Goal: Download file/media

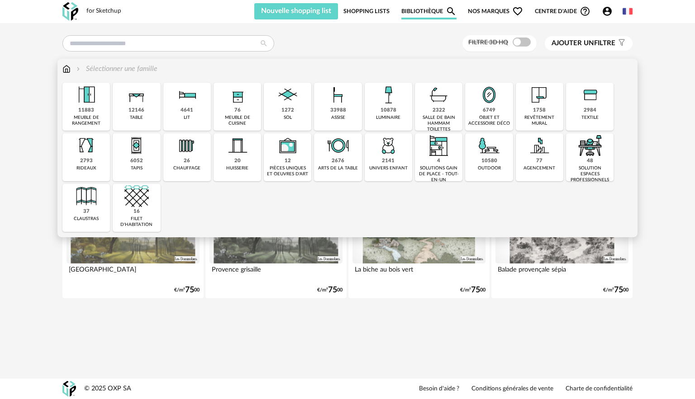
click at [92, 96] on img at bounding box center [86, 95] width 24 height 24
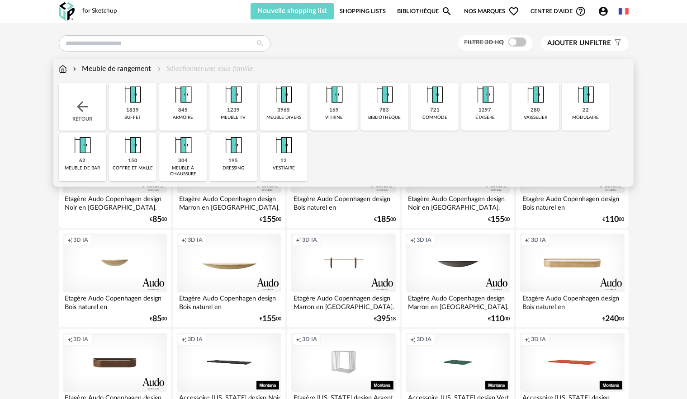
click at [105, 76] on div "Meuble de rangement Sélectionner une sous-famille" at bounding box center [344, 73] width 570 height 19
click at [100, 80] on div "Meuble de rangement Sélectionner une sous-famille" at bounding box center [344, 73] width 570 height 19
click at [61, 130] on div "Retour" at bounding box center [82, 107] width 47 height 48
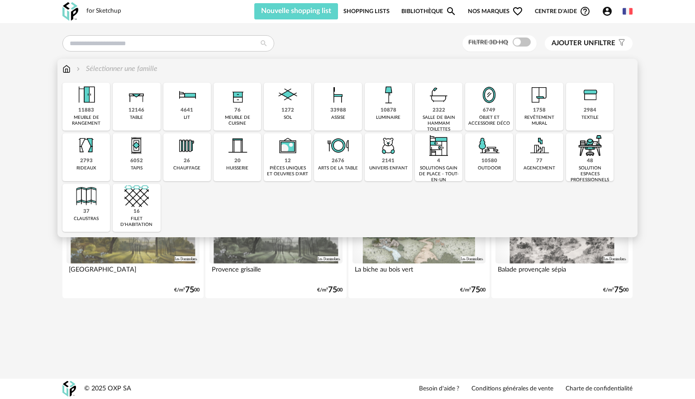
click at [438, 106] on img at bounding box center [438, 95] width 24 height 24
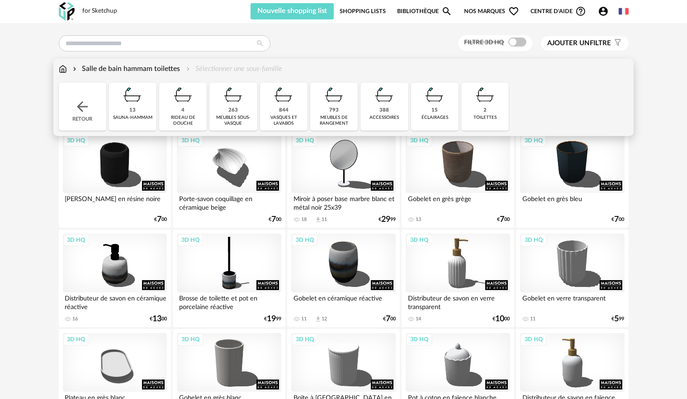
click at [227, 101] on img at bounding box center [233, 95] width 24 height 24
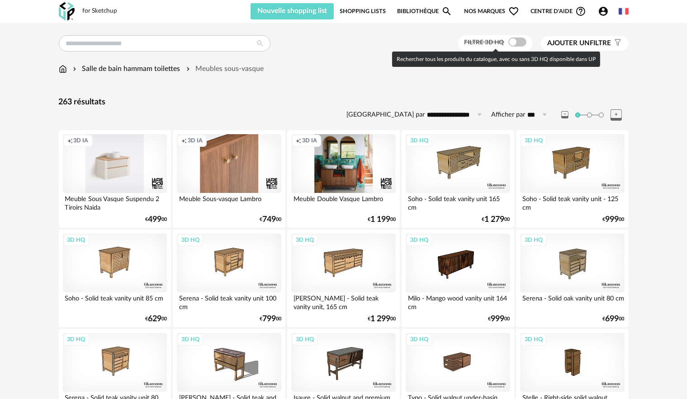
click at [508, 43] on span at bounding box center [517, 42] width 18 height 9
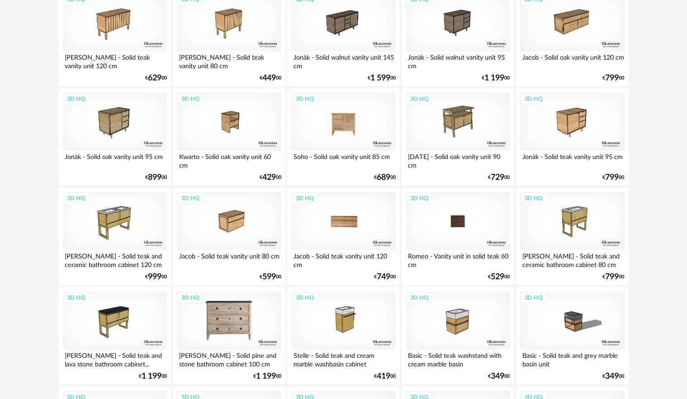
scroll to position [435, 0]
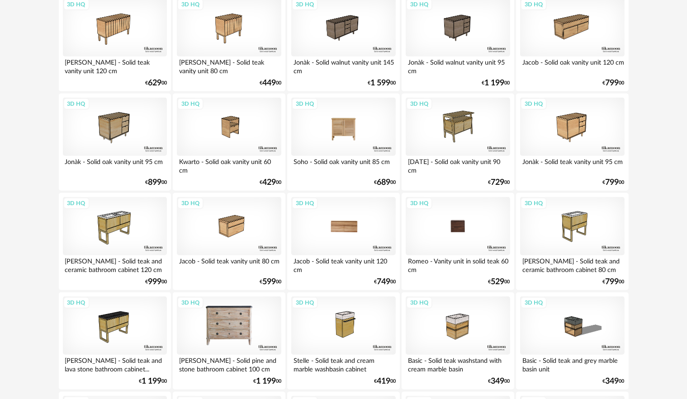
click at [461, 228] on div "3D HQ" at bounding box center [458, 226] width 104 height 59
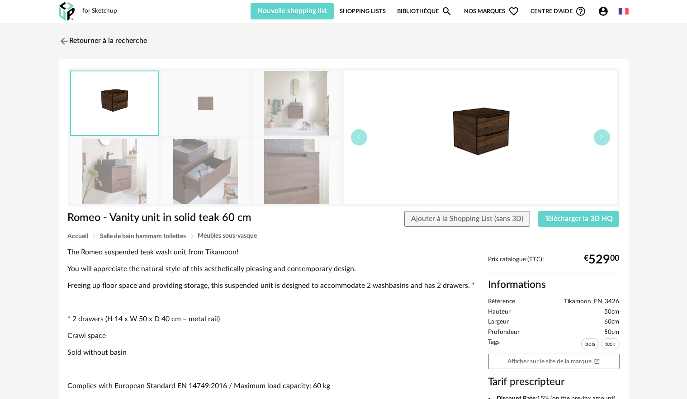
click at [134, 161] on img at bounding box center [115, 171] width 88 height 65
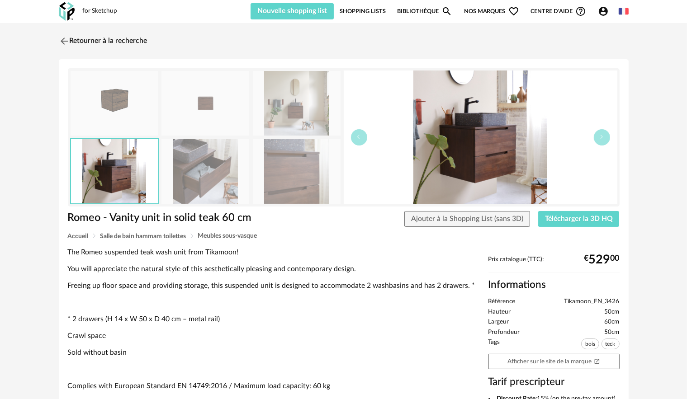
click at [280, 113] on img at bounding box center [297, 103] width 88 height 65
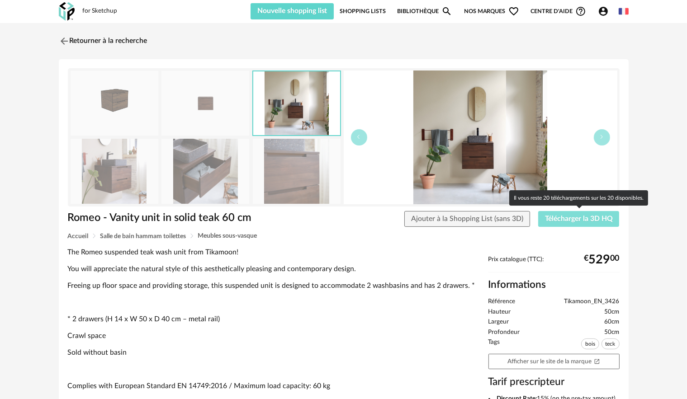
click at [581, 218] on span "Télécharger la 3D HQ" at bounding box center [579, 218] width 68 height 7
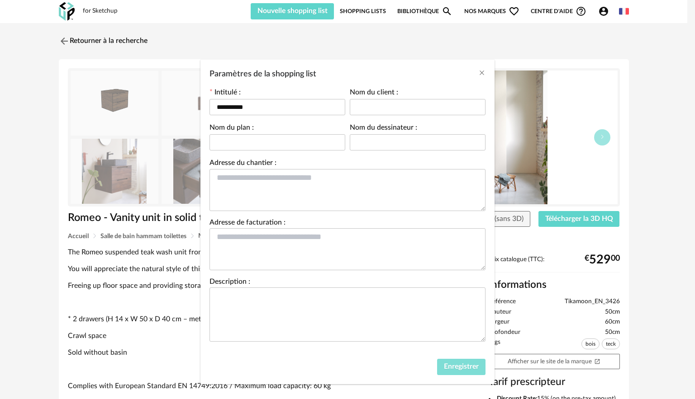
click at [474, 365] on span "Enregistrer" at bounding box center [461, 366] width 35 height 7
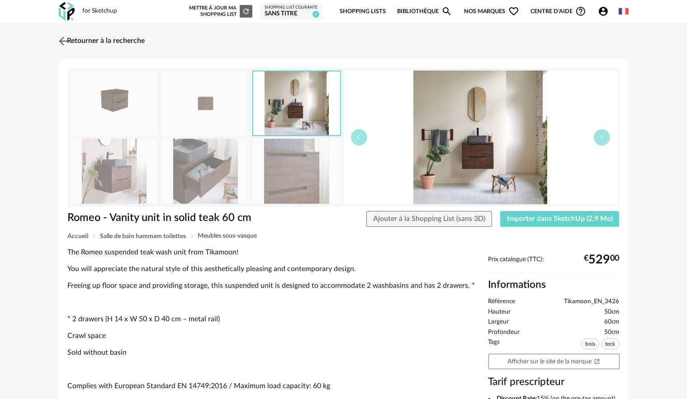
click at [69, 40] on link "Retourner à la recherche" at bounding box center [101, 41] width 89 height 20
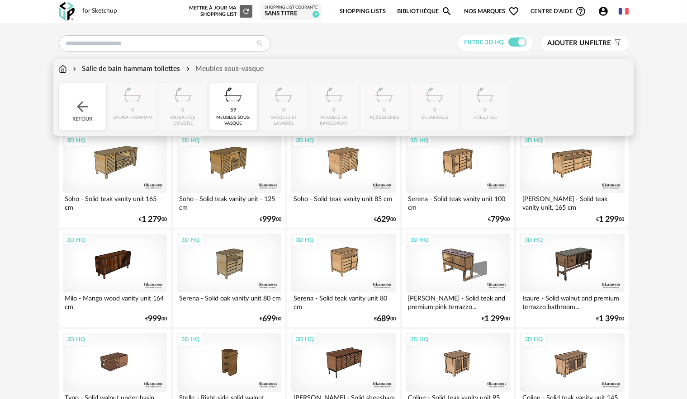
click at [90, 116] on div "Retour" at bounding box center [82, 107] width 47 height 48
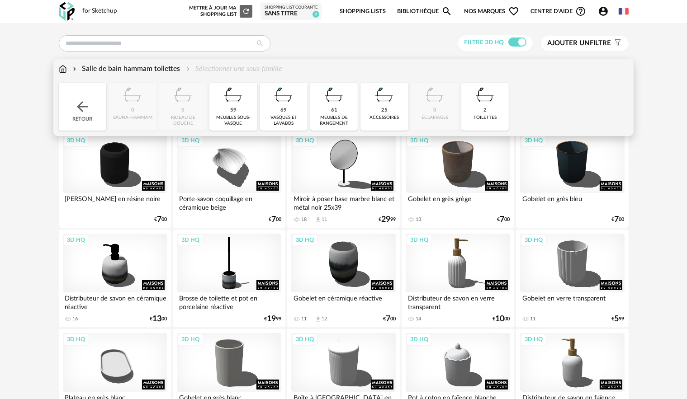
click at [284, 106] on img at bounding box center [283, 95] width 24 height 24
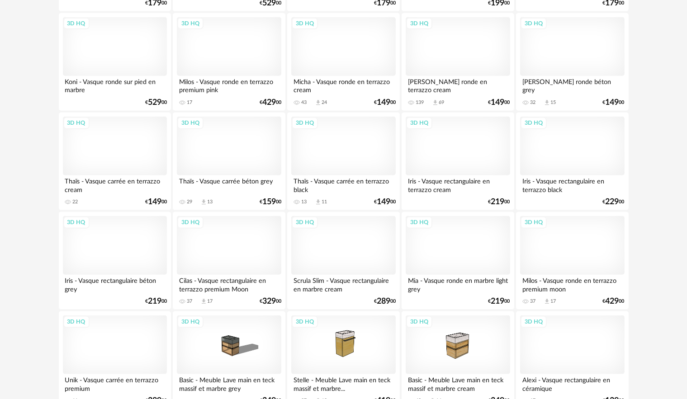
scroll to position [1040, 0]
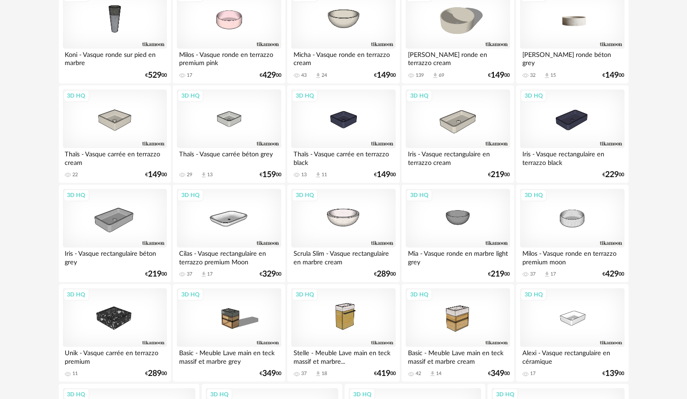
click at [552, 27] on div "3D HQ" at bounding box center [572, 19] width 104 height 59
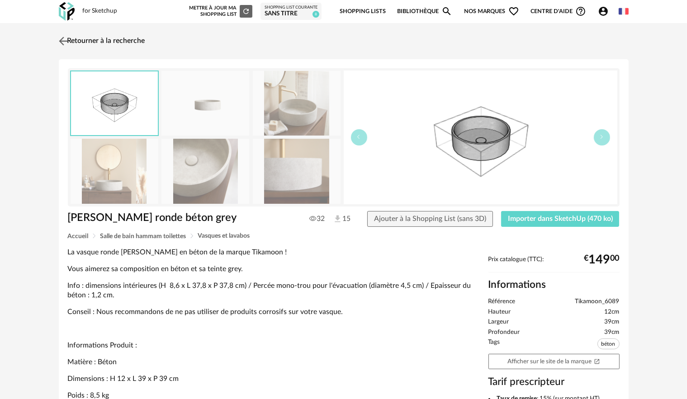
click at [57, 42] on img at bounding box center [63, 40] width 13 height 13
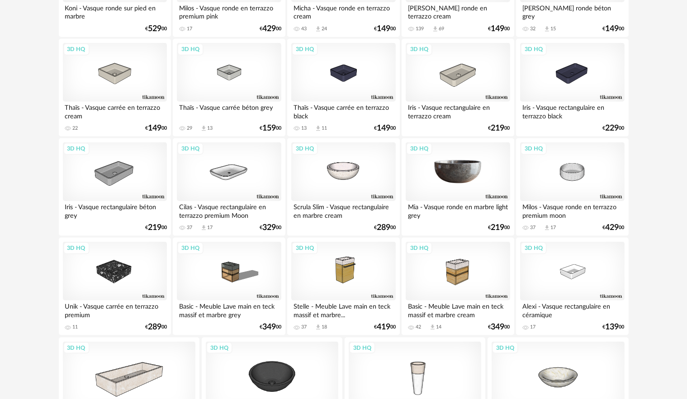
scroll to position [1086, 0]
click at [517, 254] on div "3D HQ Alexi - Vasque rectangulaire en céramique 17 Download icon 8 € 139 00" at bounding box center [572, 287] width 112 height 98
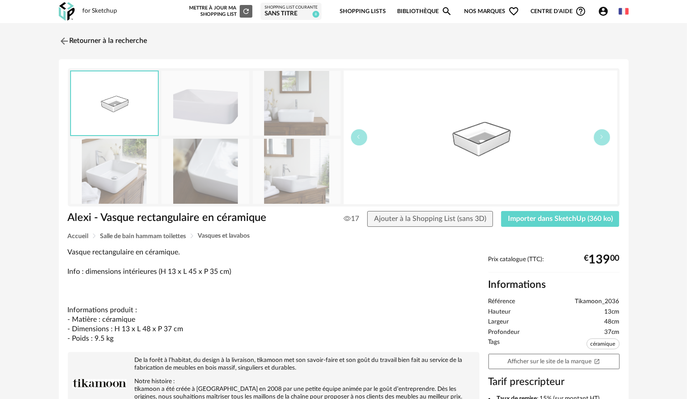
click at [120, 169] on img at bounding box center [115, 171] width 88 height 65
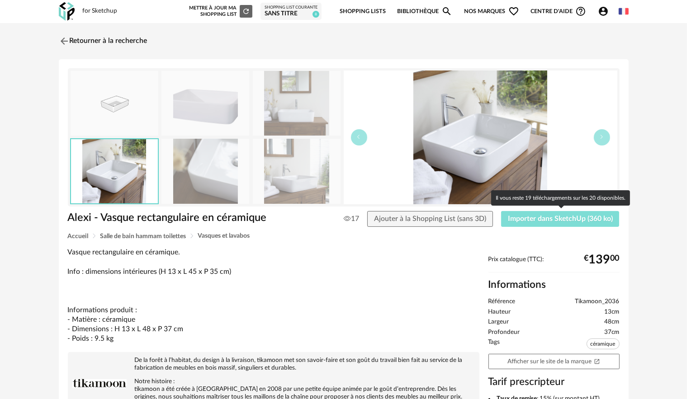
click at [561, 219] on span "Importer dans SketchUp (360 ko)" at bounding box center [560, 218] width 105 height 7
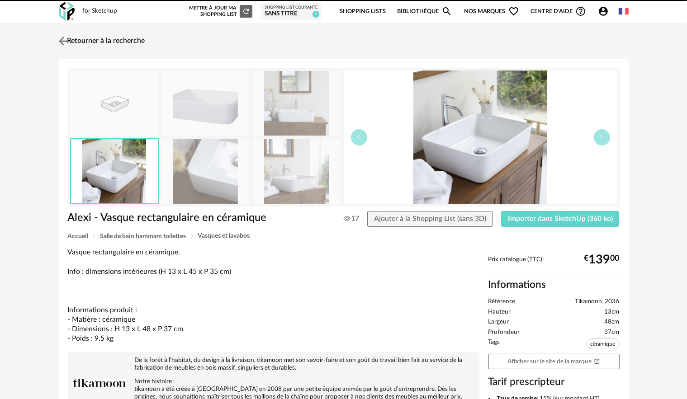
click at [62, 43] on img at bounding box center [63, 40] width 13 height 13
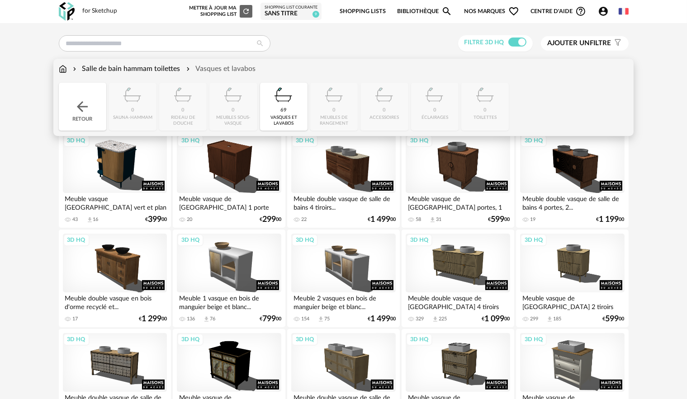
click at [82, 98] on div "Retour" at bounding box center [82, 107] width 47 height 48
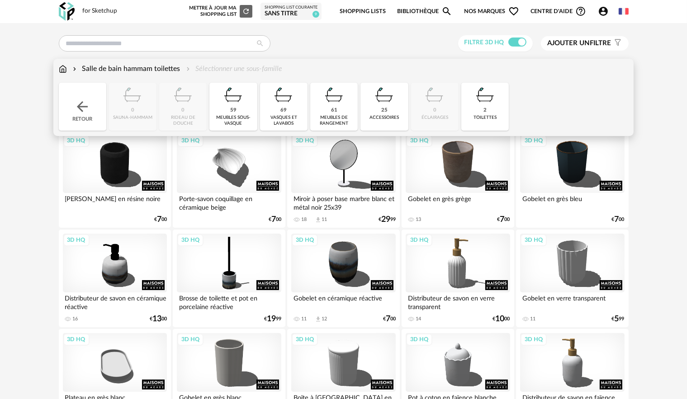
click at [82, 98] on div "Retour" at bounding box center [82, 107] width 47 height 48
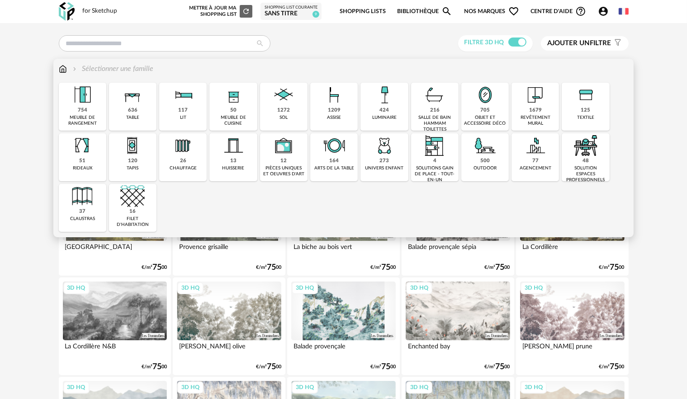
click at [373, 109] on div "424 luminaire" at bounding box center [383, 107] width 47 height 48
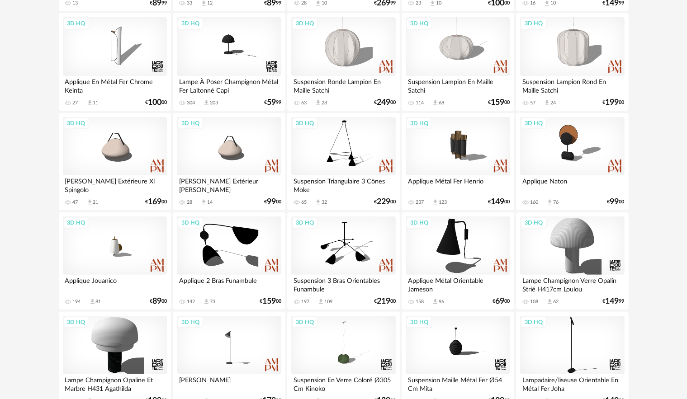
scroll to position [317, 0]
click at [99, 31] on div "3D HQ" at bounding box center [115, 46] width 104 height 59
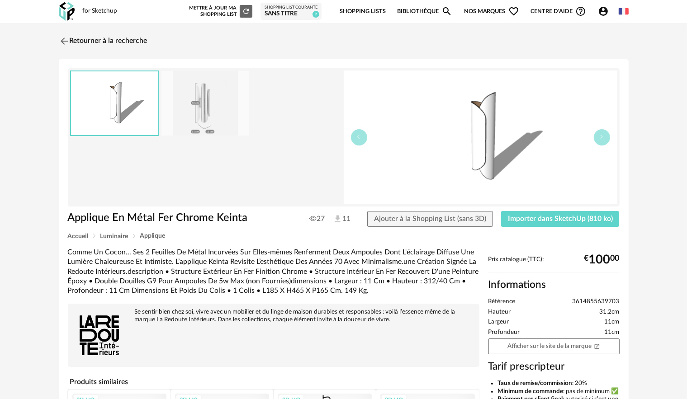
click at [210, 123] on img at bounding box center [205, 103] width 88 height 65
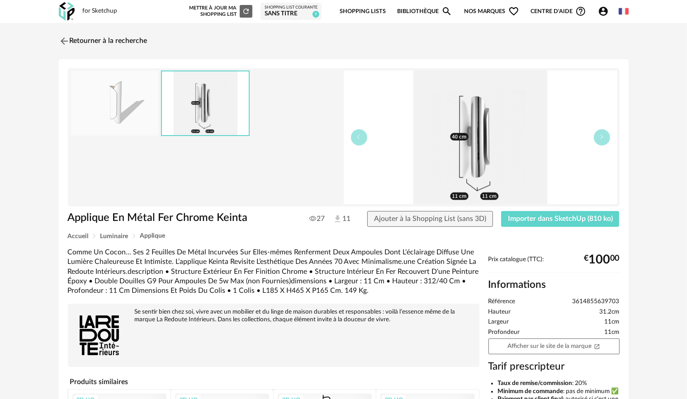
click at [142, 121] on img at bounding box center [115, 103] width 88 height 65
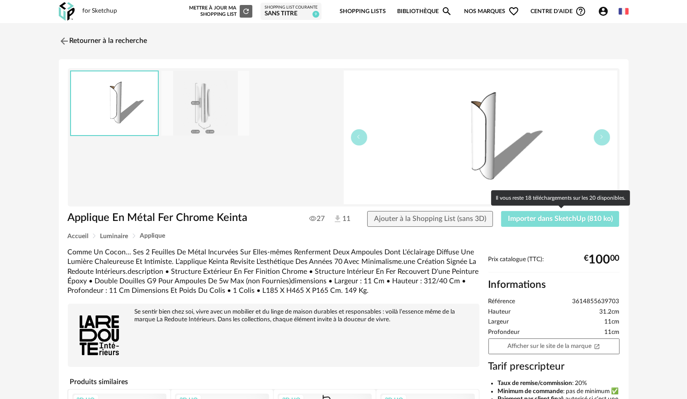
click at [546, 222] on button "Importer dans SketchUp (810 ko)" at bounding box center [560, 219] width 118 height 16
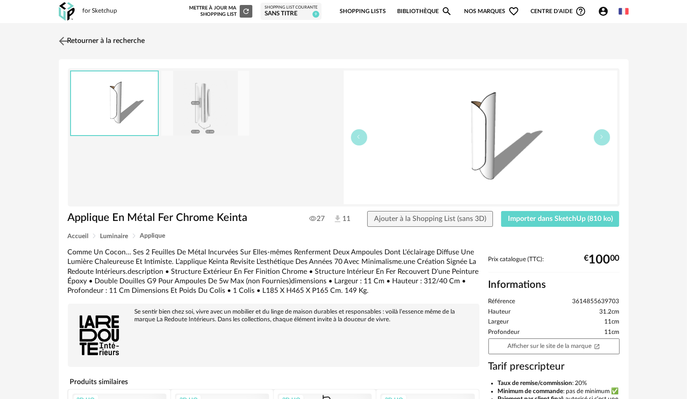
click at [73, 48] on link "Retourner à la recherche" at bounding box center [101, 41] width 89 height 20
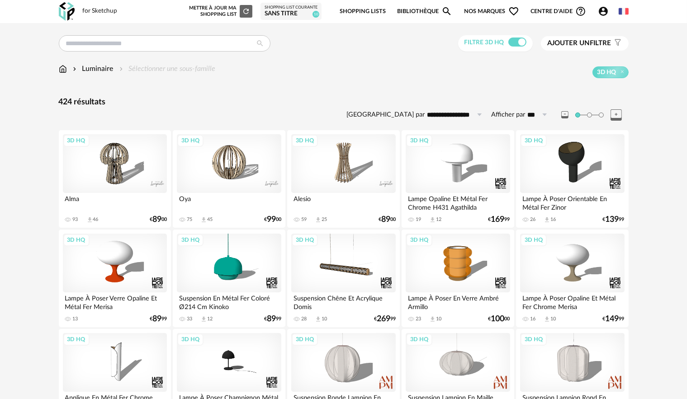
click at [59, 69] on img at bounding box center [63, 69] width 8 height 10
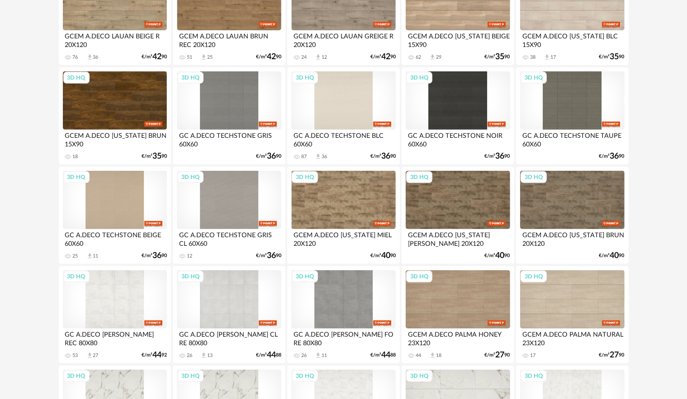
click at [351, 105] on div "3D HQ" at bounding box center [343, 100] width 104 height 59
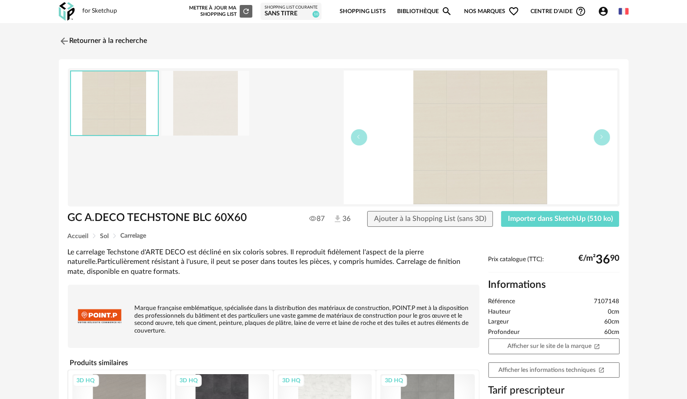
click at [186, 107] on img at bounding box center [205, 103] width 88 height 65
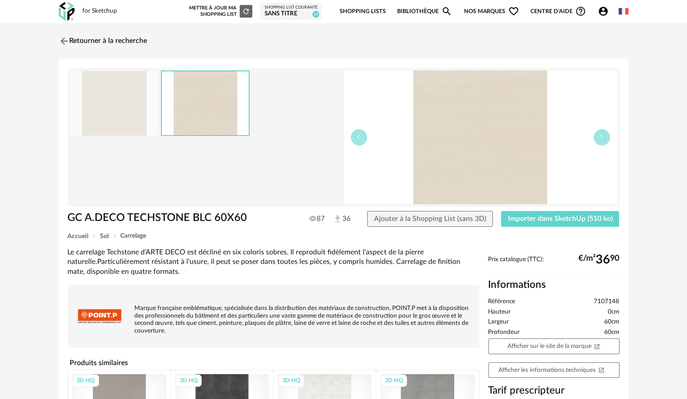
click at [140, 99] on img at bounding box center [115, 103] width 88 height 65
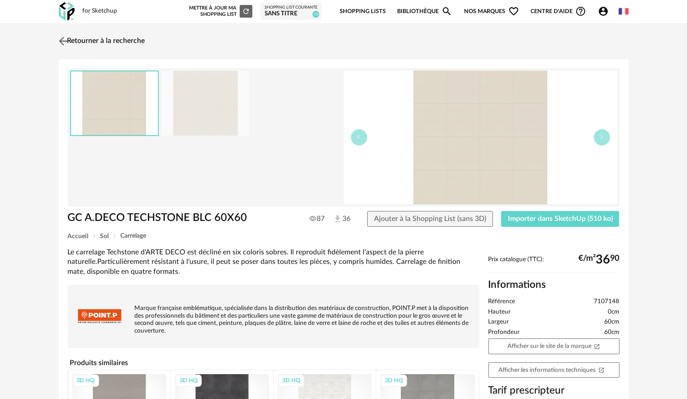
click at [69, 41] on img at bounding box center [63, 40] width 13 height 13
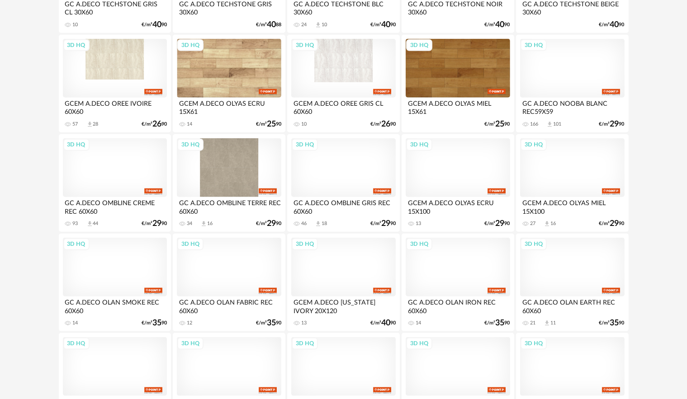
scroll to position [995, 0]
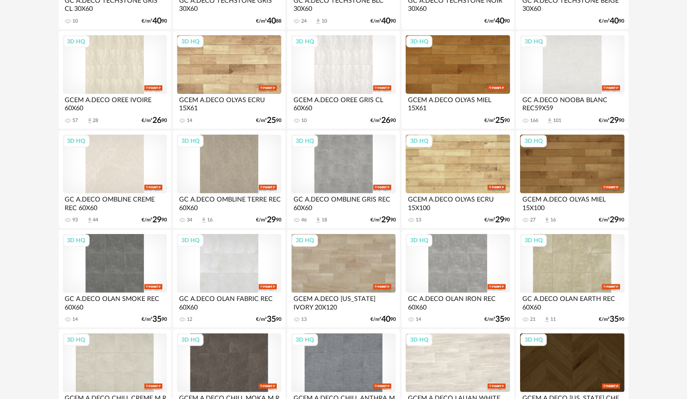
click at [96, 172] on div "3D HQ" at bounding box center [115, 164] width 104 height 59
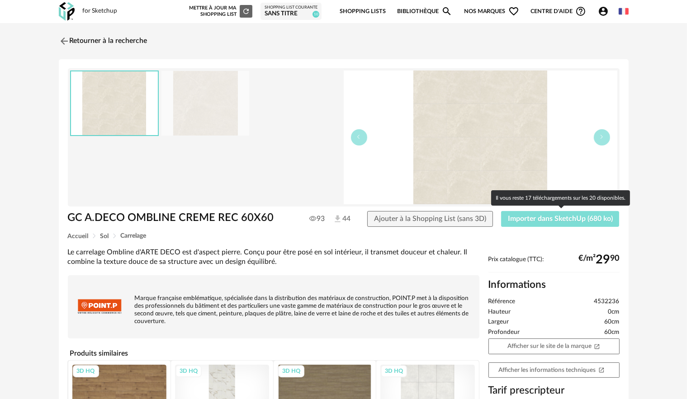
click at [546, 218] on span "Importer dans SketchUp (680 ko)" at bounding box center [560, 218] width 105 height 7
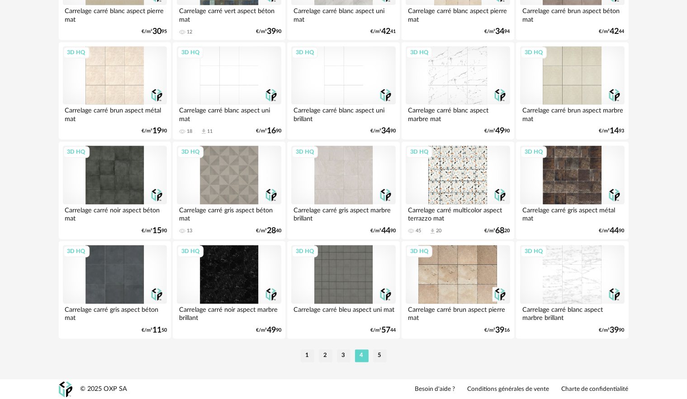
click at [324, 357] on li "2" at bounding box center [326, 356] width 14 height 13
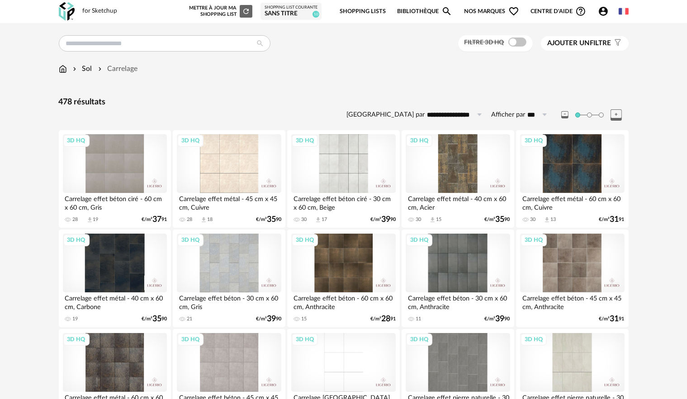
click at [337, 137] on div "3D HQ" at bounding box center [343, 163] width 104 height 59
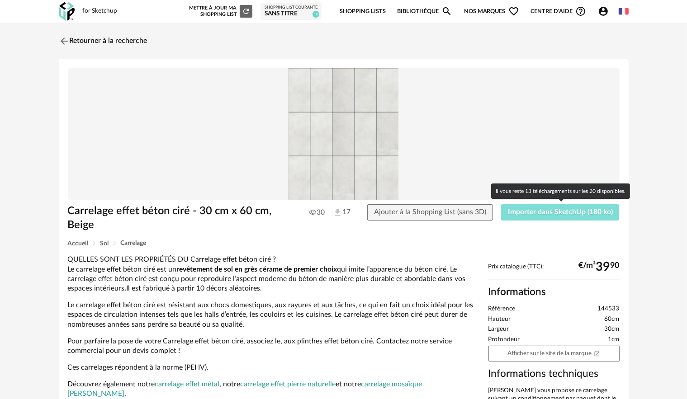
click at [568, 212] on span "Importer dans SketchUp (180 ko)" at bounding box center [560, 211] width 105 height 7
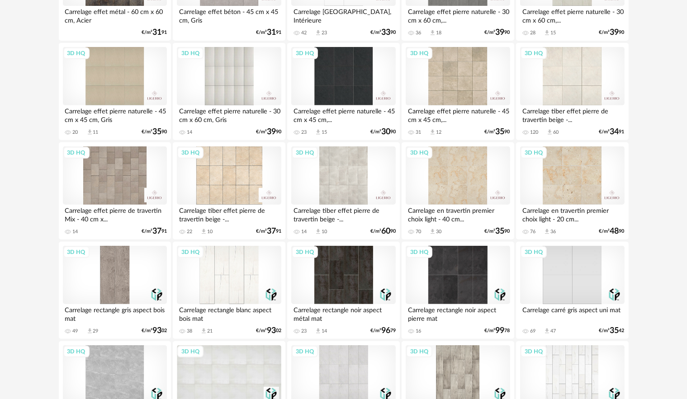
scroll to position [398, 0]
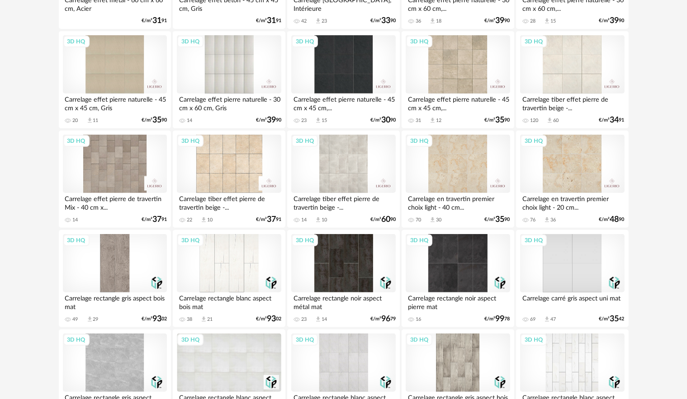
click at [226, 65] on div "3D HQ" at bounding box center [229, 64] width 104 height 59
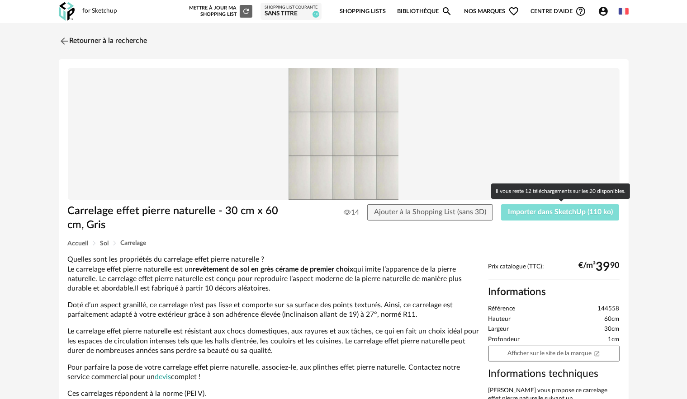
click at [531, 212] on span "Importer dans SketchUp (110 ko)" at bounding box center [560, 211] width 105 height 7
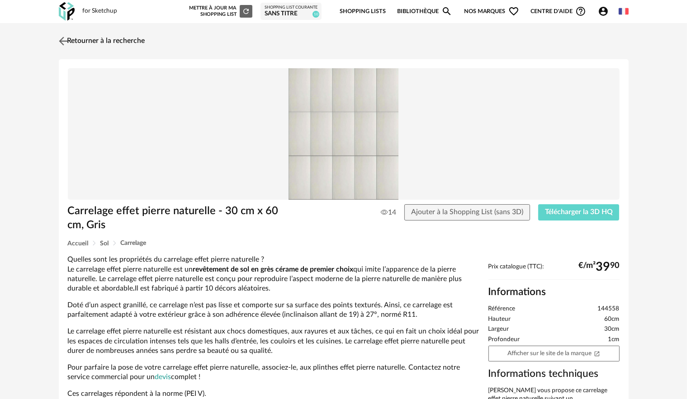
click at [63, 41] on img at bounding box center [63, 40] width 13 height 13
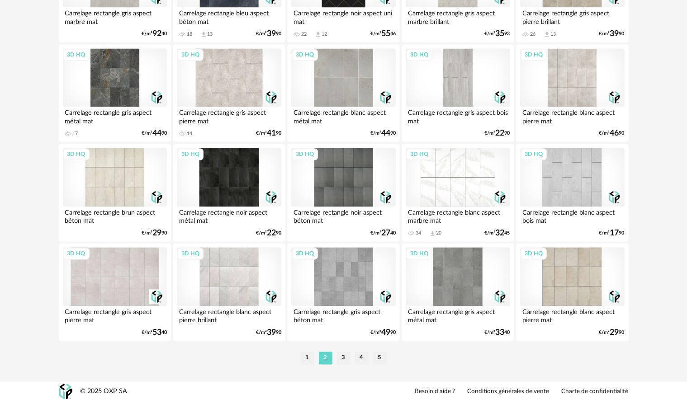
scroll to position [1780, 0]
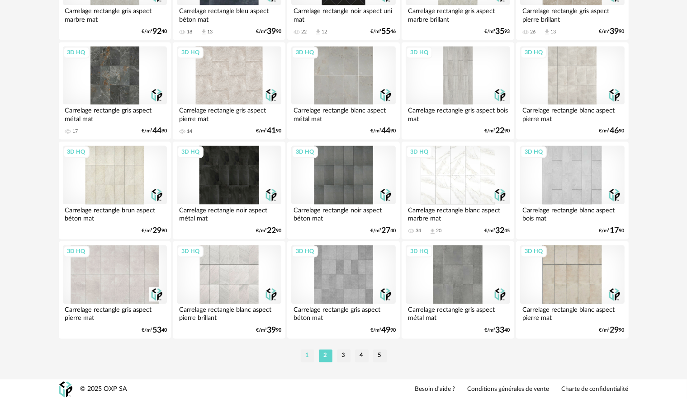
click at [307, 352] on li "1" at bounding box center [308, 356] width 14 height 13
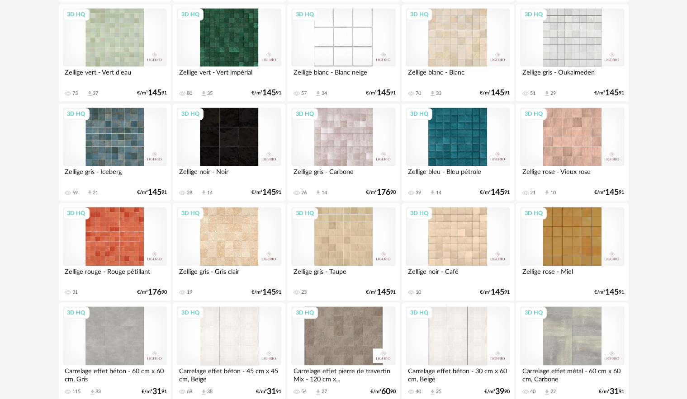
scroll to position [1690, 0]
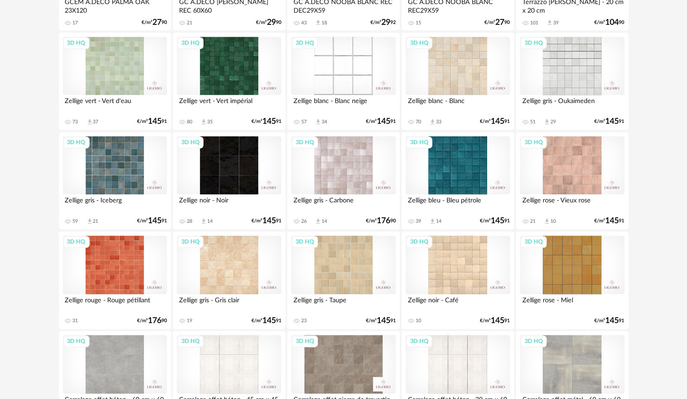
click at [428, 89] on div "3D HQ" at bounding box center [458, 66] width 104 height 59
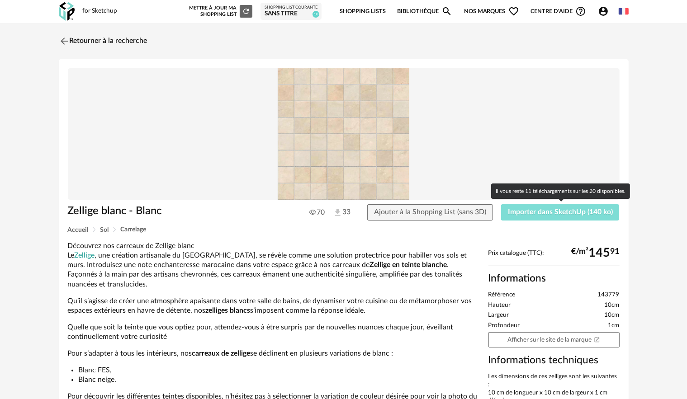
click at [528, 212] on span "Importer dans SketchUp (140 ko)" at bounding box center [560, 211] width 105 height 7
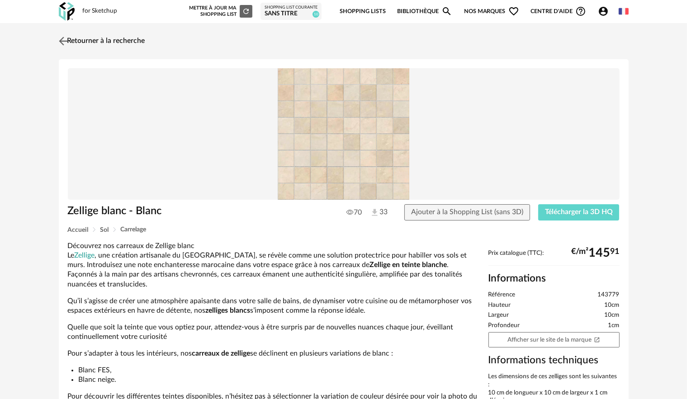
click at [65, 39] on img at bounding box center [63, 40] width 13 height 13
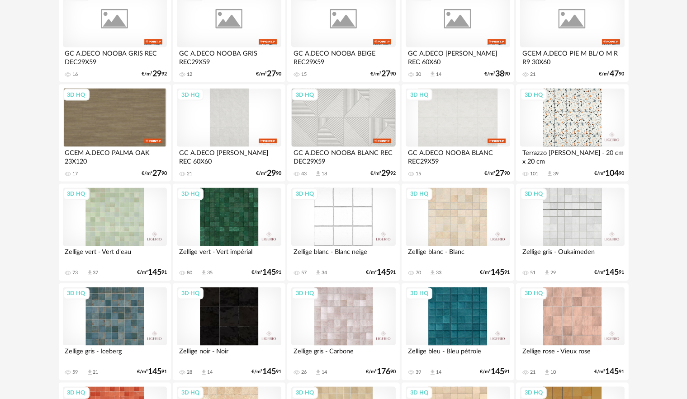
scroll to position [1509, 0]
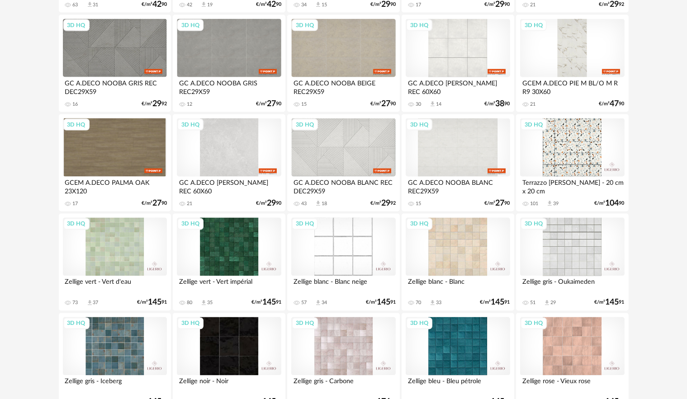
click at [214, 130] on div "3D HQ" at bounding box center [229, 147] width 104 height 59
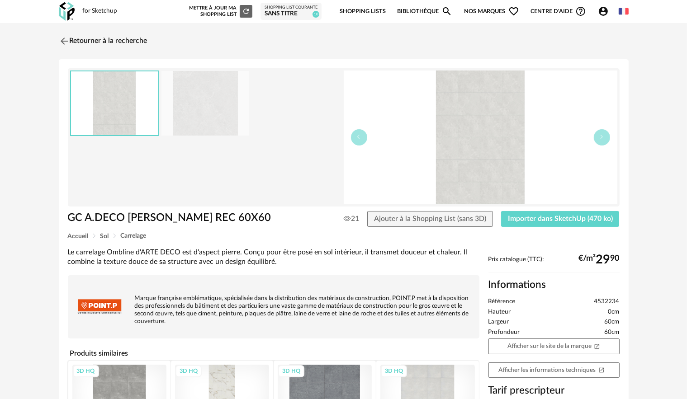
click at [245, 109] on img at bounding box center [205, 103] width 88 height 65
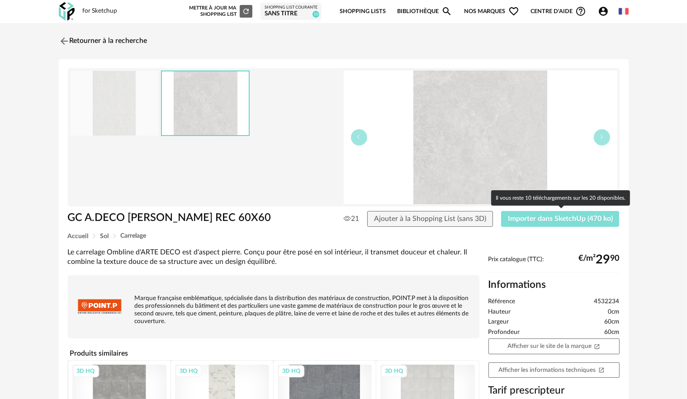
click at [583, 222] on span "Importer dans SketchUp (470 ko)" at bounding box center [560, 218] width 105 height 7
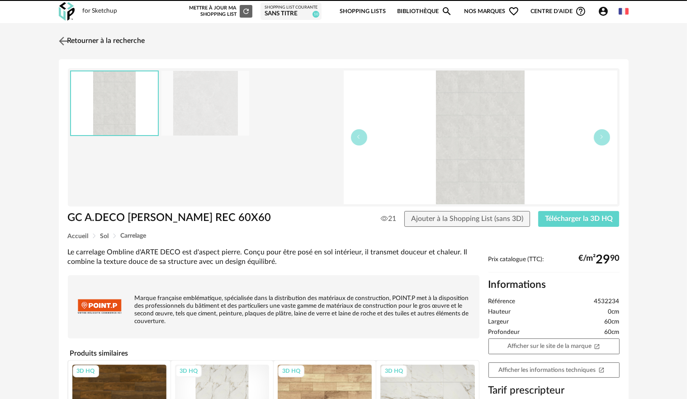
click at [57, 38] on link "Retourner à la recherche" at bounding box center [101, 41] width 89 height 20
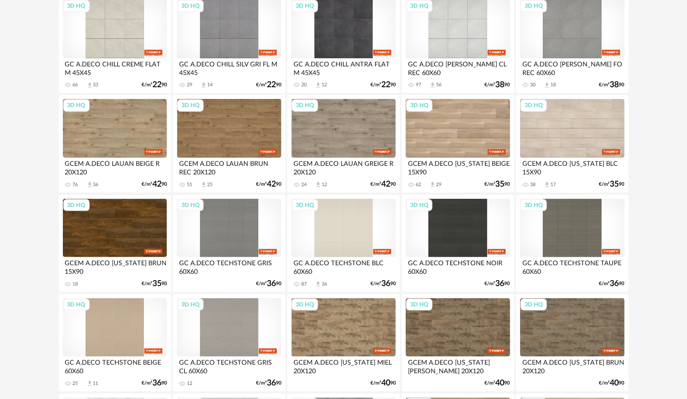
scroll to position [38, 0]
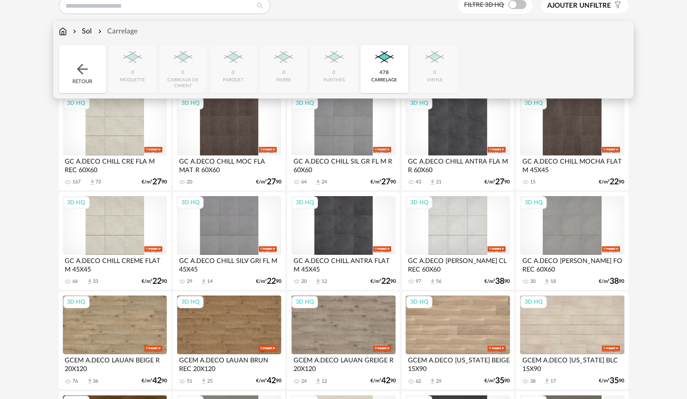
click at [90, 57] on div "Retour" at bounding box center [82, 69] width 47 height 48
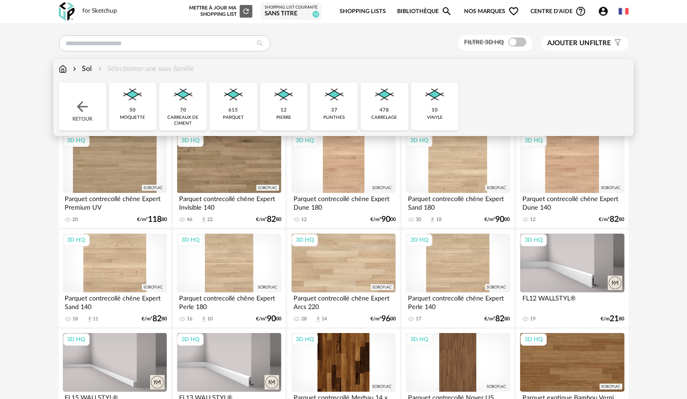
click at [180, 100] on img at bounding box center [183, 95] width 24 height 24
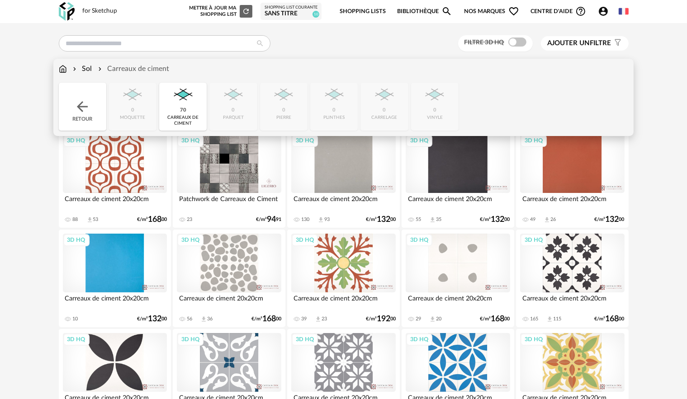
click at [76, 107] on img at bounding box center [82, 107] width 16 height 16
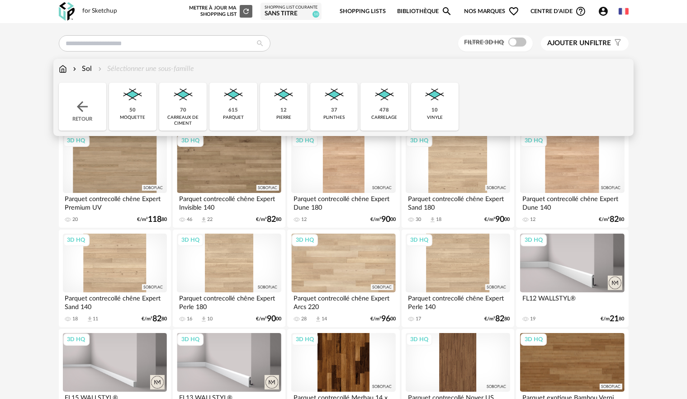
click at [429, 101] on img at bounding box center [434, 95] width 24 height 24
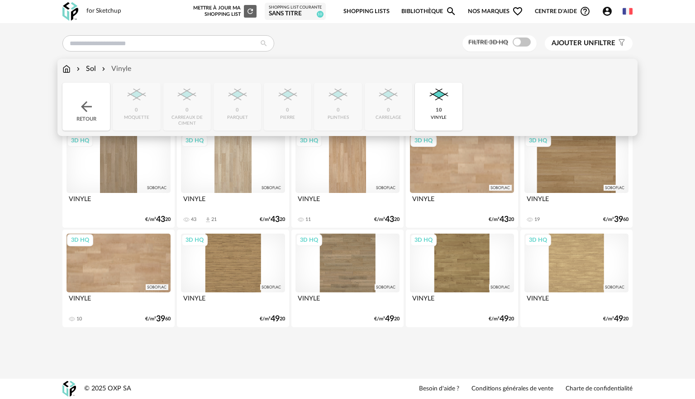
click at [96, 112] on div "Retour" at bounding box center [85, 107] width 47 height 48
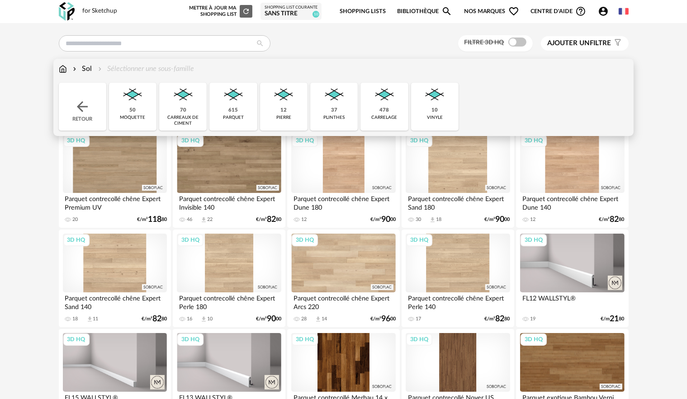
click at [292, 102] on img at bounding box center [283, 95] width 24 height 24
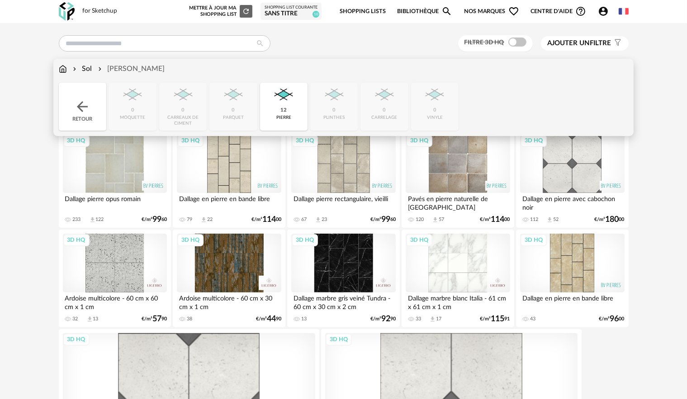
click at [83, 104] on img at bounding box center [82, 107] width 16 height 16
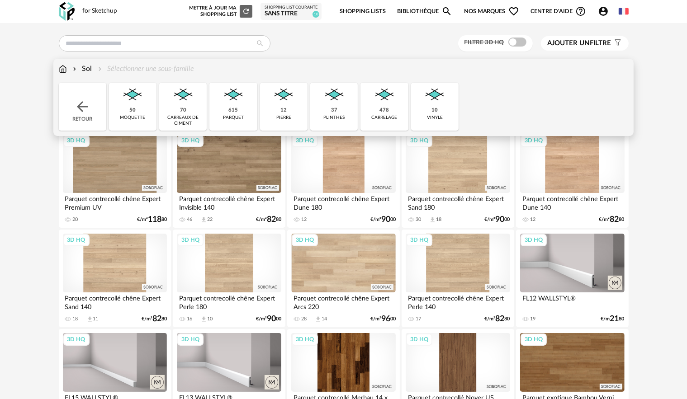
click at [226, 112] on div "615 parquet" at bounding box center [232, 107] width 47 height 48
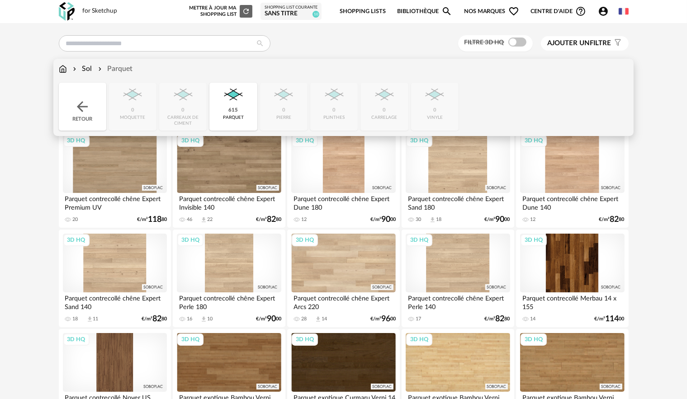
click at [90, 103] on img at bounding box center [82, 107] width 16 height 16
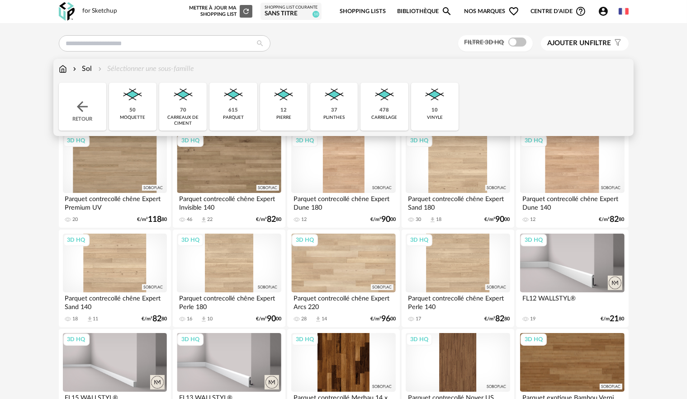
click at [391, 108] on div "478 carrelage" at bounding box center [383, 107] width 47 height 48
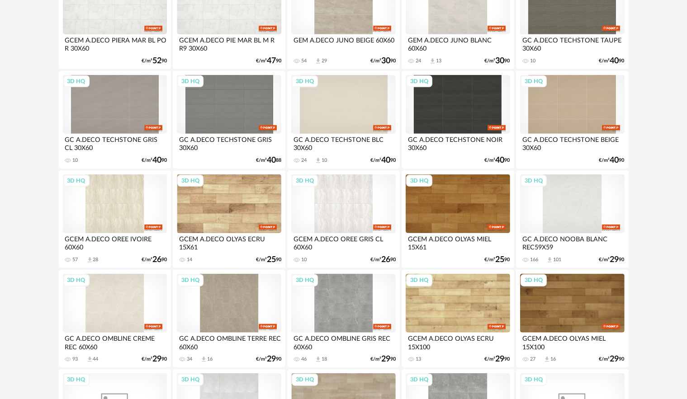
scroll to position [859, 0]
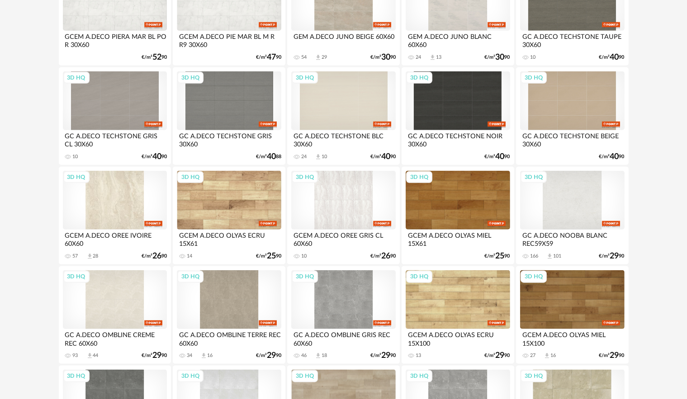
click at [119, 203] on div "3D HQ" at bounding box center [115, 200] width 104 height 59
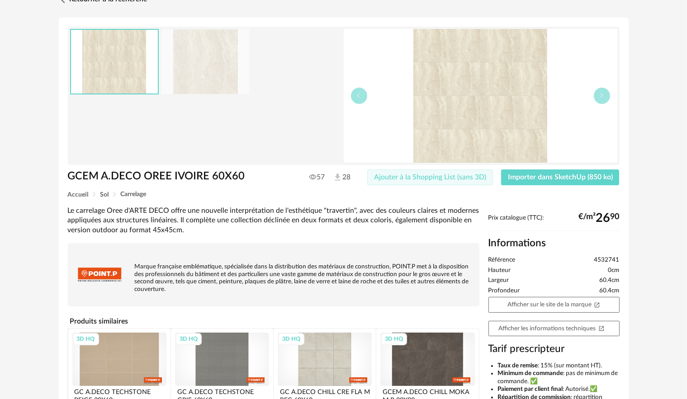
scroll to position [45, 0]
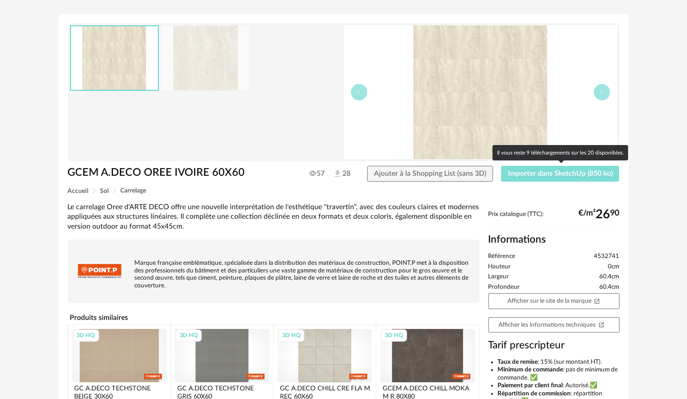
click at [532, 178] on button "Importer dans SketchUp (850 ko)" at bounding box center [560, 174] width 118 height 16
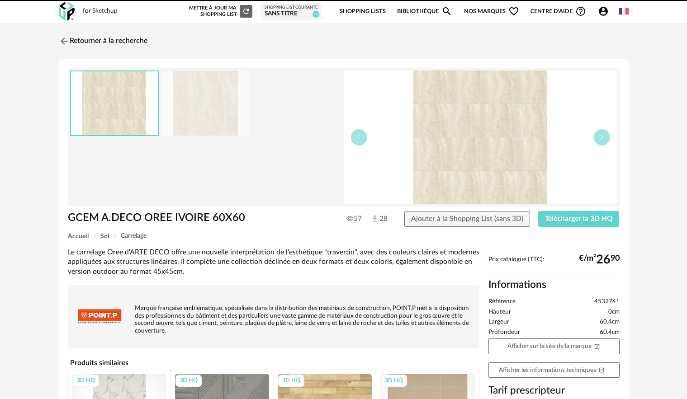
click at [63, 36] on img at bounding box center [64, 41] width 11 height 11
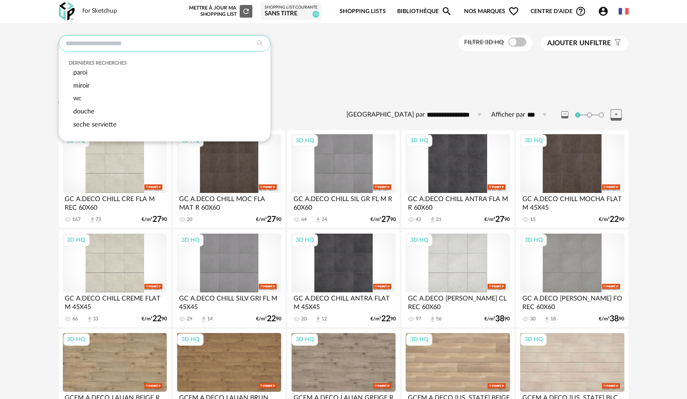
click at [92, 47] on input "text" at bounding box center [165, 43] width 212 height 16
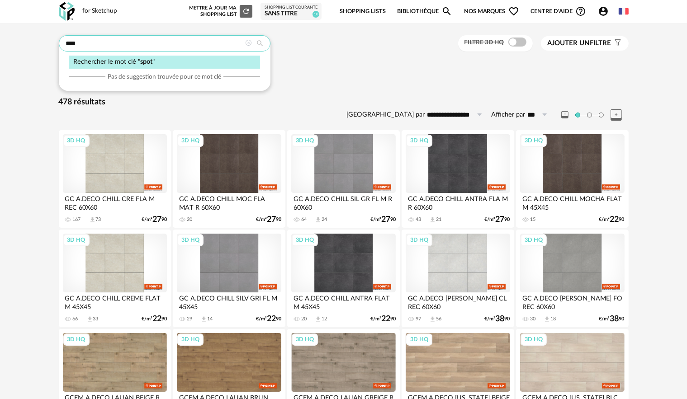
type input "****"
type input "**********"
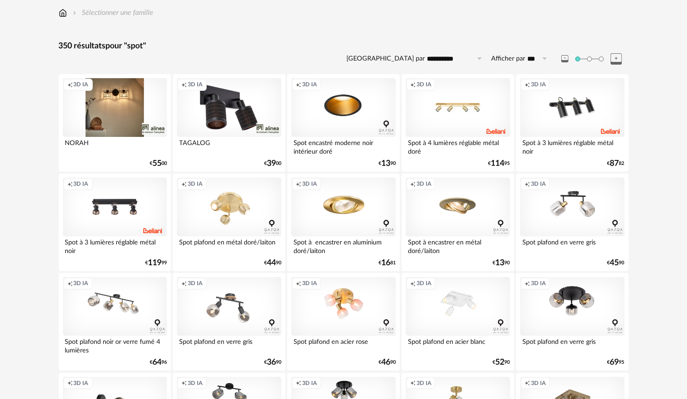
scroll to position [45, 0]
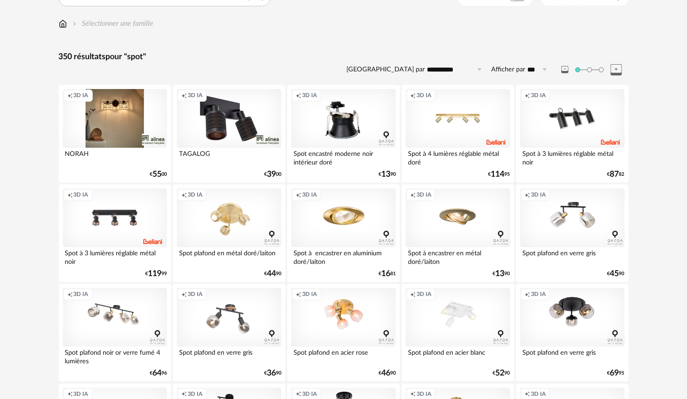
click at [340, 114] on div "Creation icon 3D IA" at bounding box center [343, 118] width 104 height 59
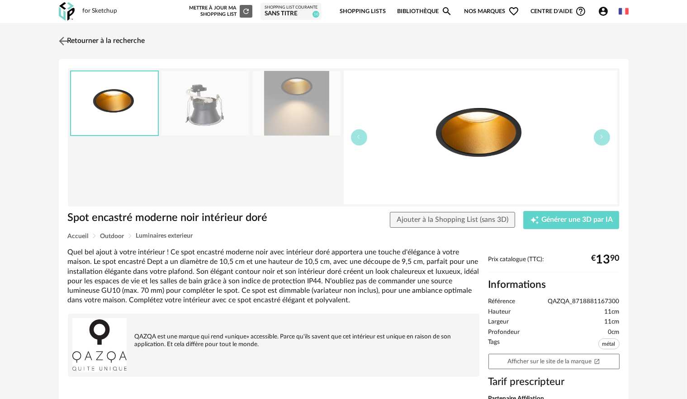
click at [58, 34] on link "Retourner à la recherche" at bounding box center [101, 41] width 89 height 20
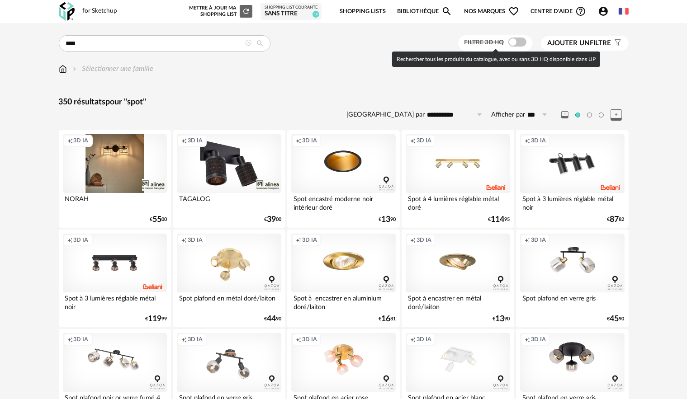
click at [514, 42] on span at bounding box center [517, 42] width 18 height 9
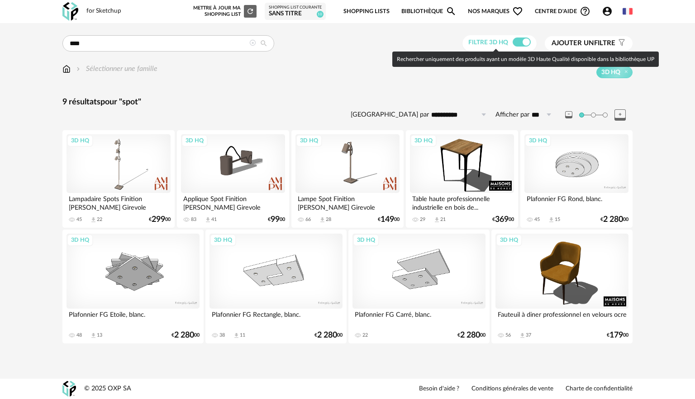
click at [513, 42] on span at bounding box center [521, 42] width 18 height 9
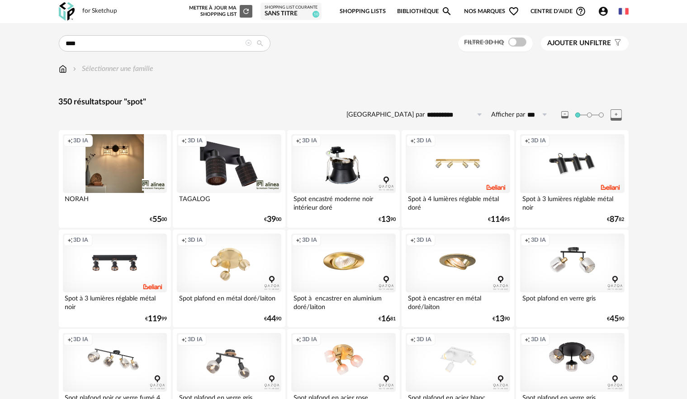
click at [336, 163] on div "Creation icon 3D IA" at bounding box center [343, 163] width 104 height 59
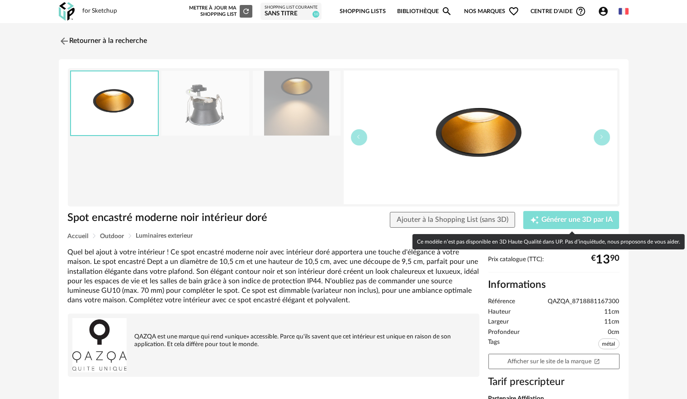
click at [565, 217] on span "Générer une 3D par IA" at bounding box center [576, 220] width 71 height 7
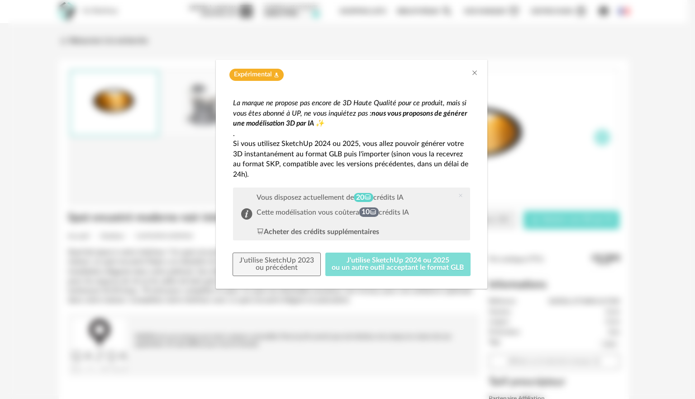
click at [407, 266] on button "J'utilise SketchUp 2024 ou 2025 ou un autre outil acceptant le format GLB" at bounding box center [398, 265] width 146 height 24
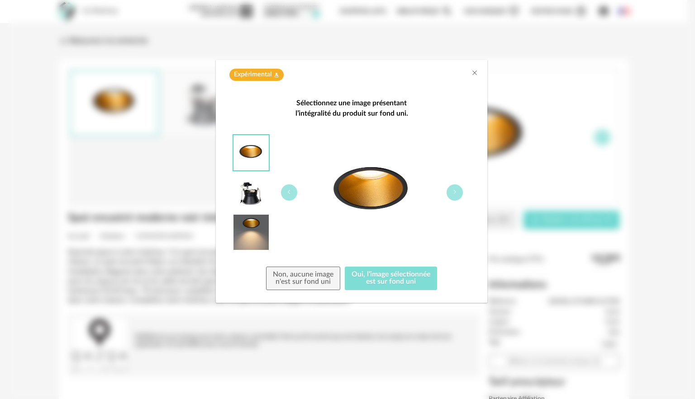
click at [391, 282] on button "Oui, l'image sélectionnée est sur fond uni" at bounding box center [391, 279] width 92 height 24
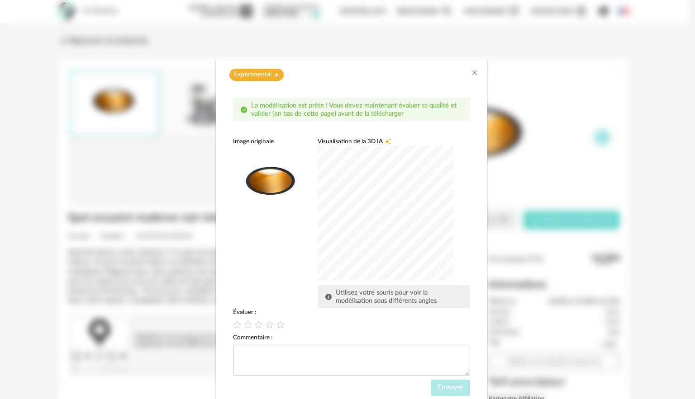
click at [396, 252] on div "dialog" at bounding box center [385, 214] width 136 height 136
click at [265, 325] on icon "dialog" at bounding box center [269, 324] width 9 height 9
click at [430, 386] on button "Envoyer" at bounding box center [449, 388] width 39 height 16
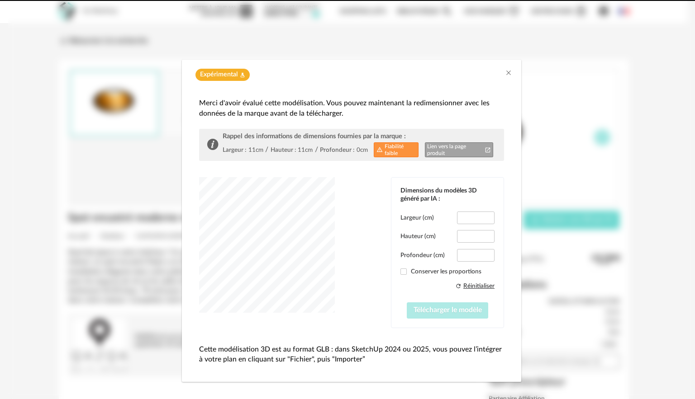
type input "****"
type input "***"
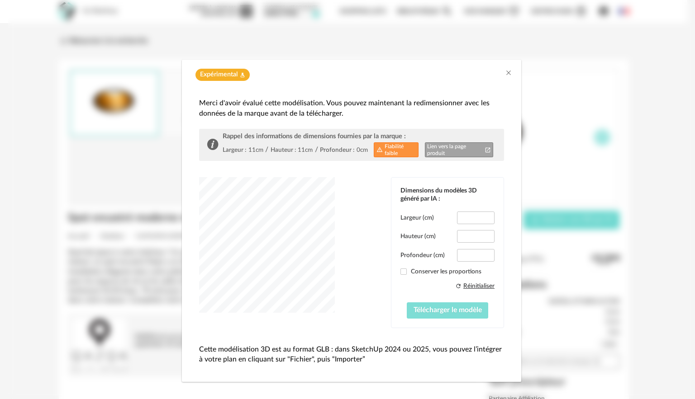
click at [417, 307] on span "Télécharger le modèle" at bounding box center [447, 310] width 68 height 7
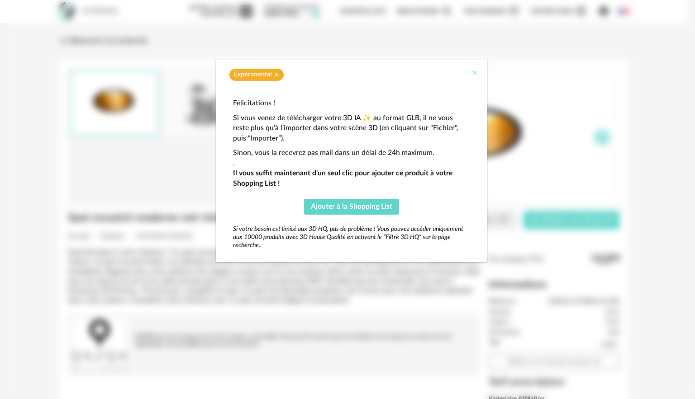
click at [474, 72] on icon "Close" at bounding box center [474, 72] width 7 height 7
